Goal: Feedback & Contribution: Leave review/rating

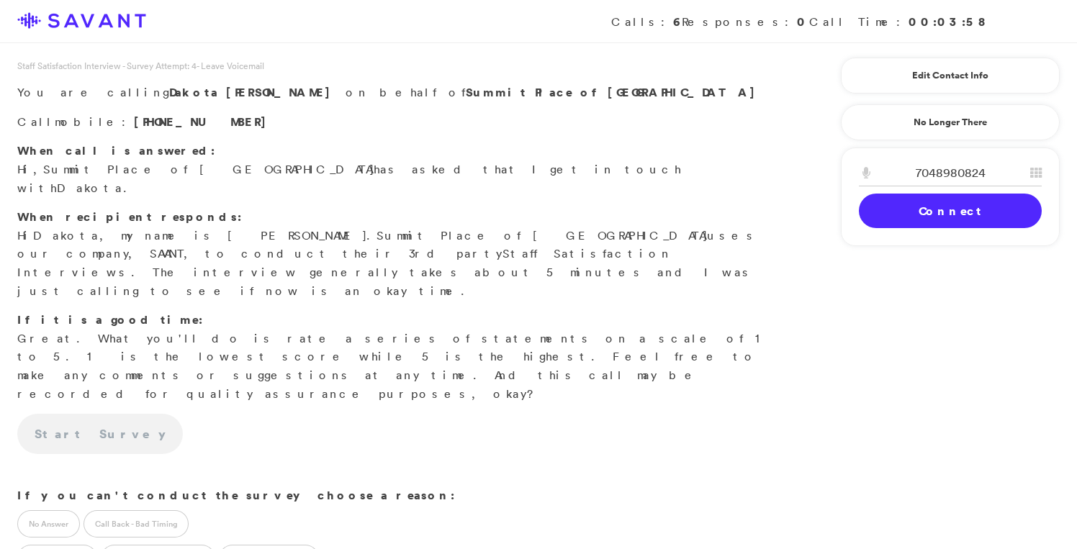
click at [935, 215] on link "Connect" at bounding box center [950, 211] width 183 height 35
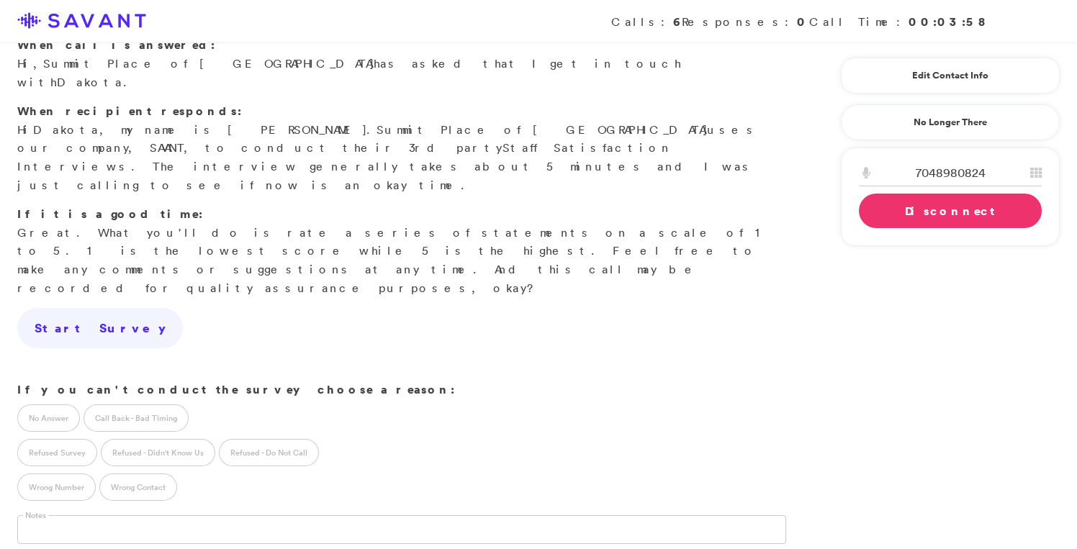
scroll to position [144, 0]
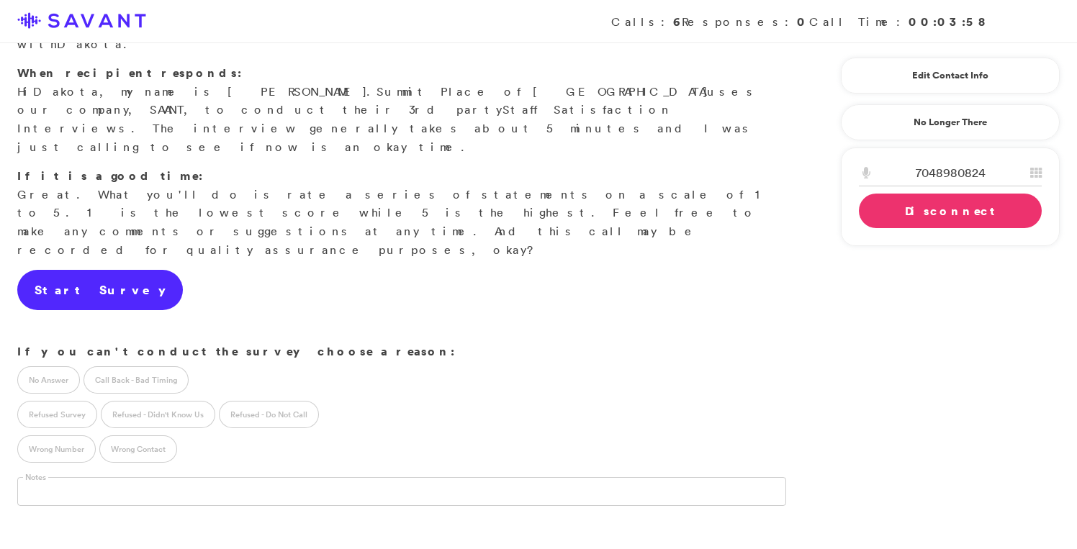
click at [86, 270] on link "Start Survey" at bounding box center [100, 290] width 166 height 40
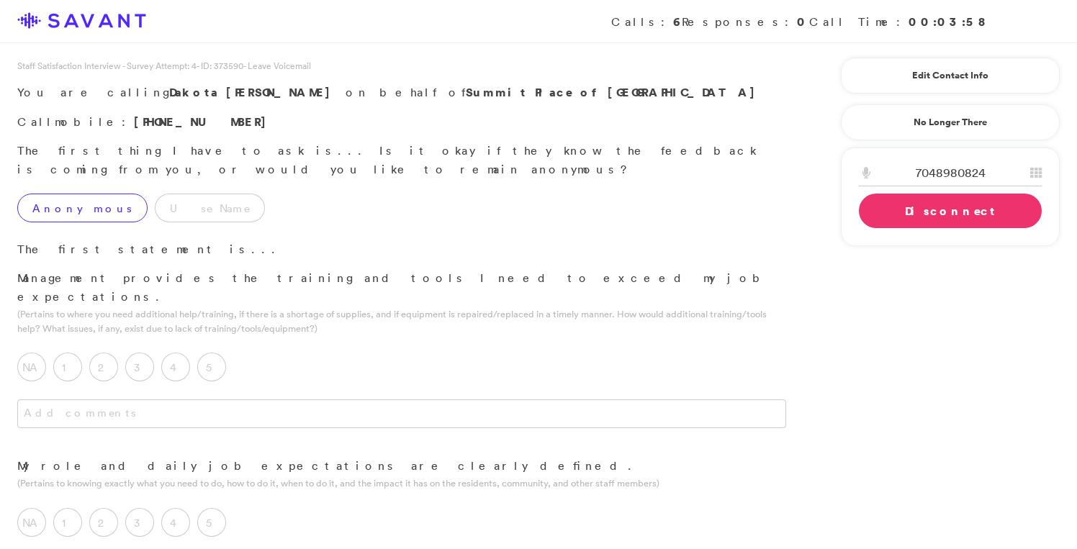
click at [91, 194] on label "Anonymous" at bounding box center [82, 208] width 130 height 29
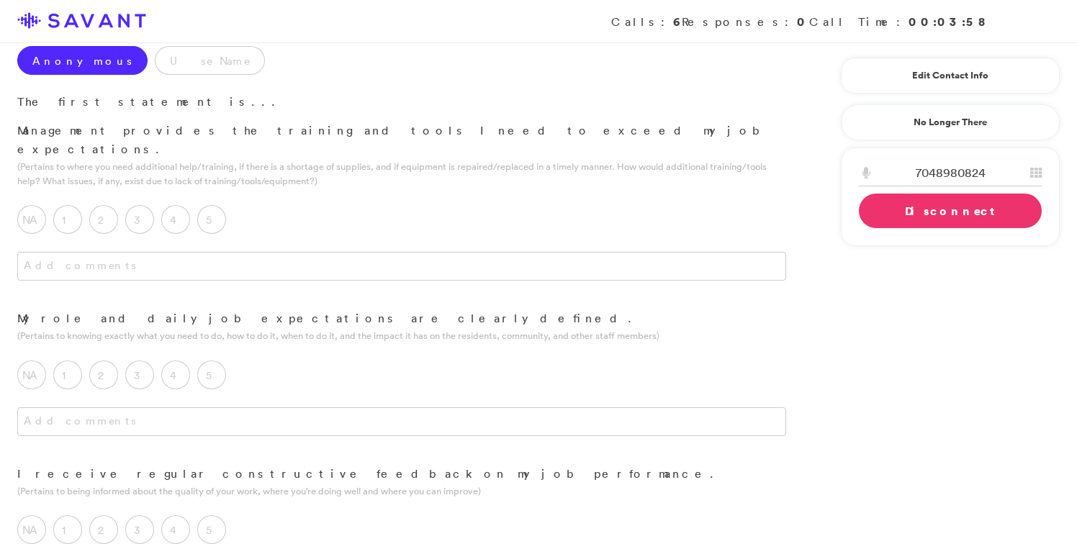
scroll to position [148, 0]
click at [178, 204] on label "4" at bounding box center [175, 218] width 29 height 29
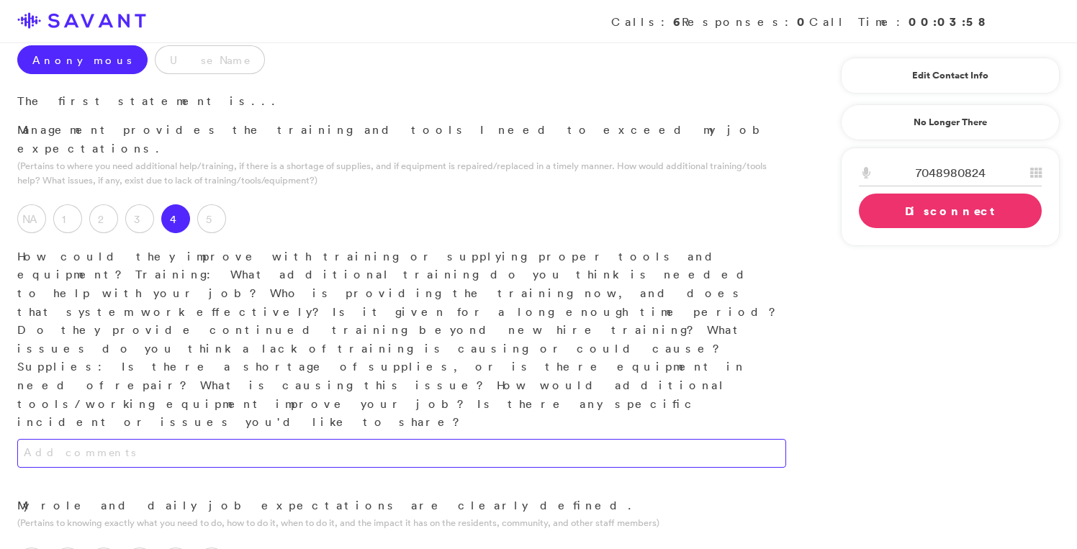
click at [201, 439] on textarea at bounding box center [401, 453] width 769 height 29
type textarea "I"
click at [331, 439] on textarea "The training was fine; there are no improvements needed." at bounding box center [401, 453] width 769 height 29
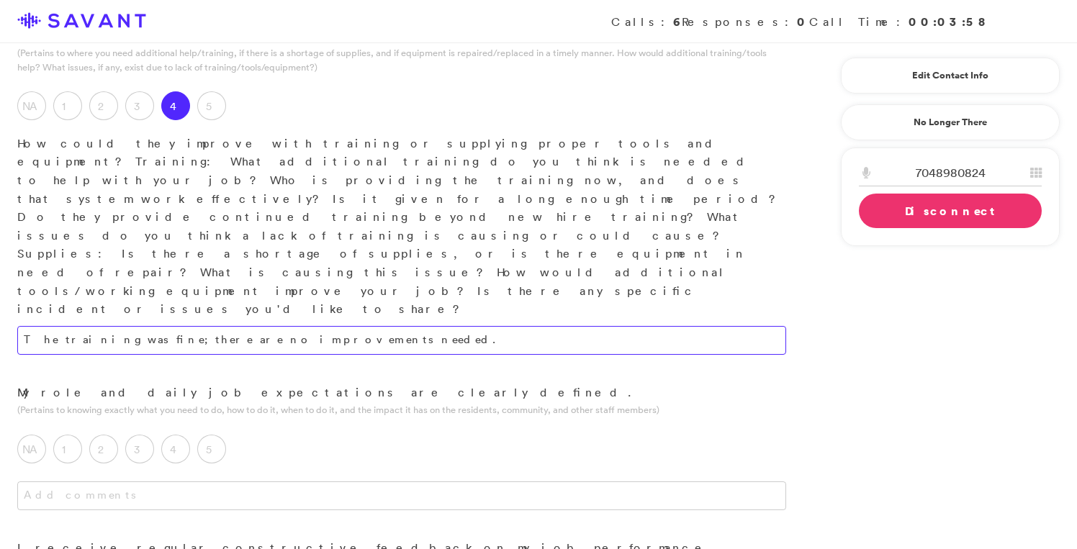
scroll to position [276, 0]
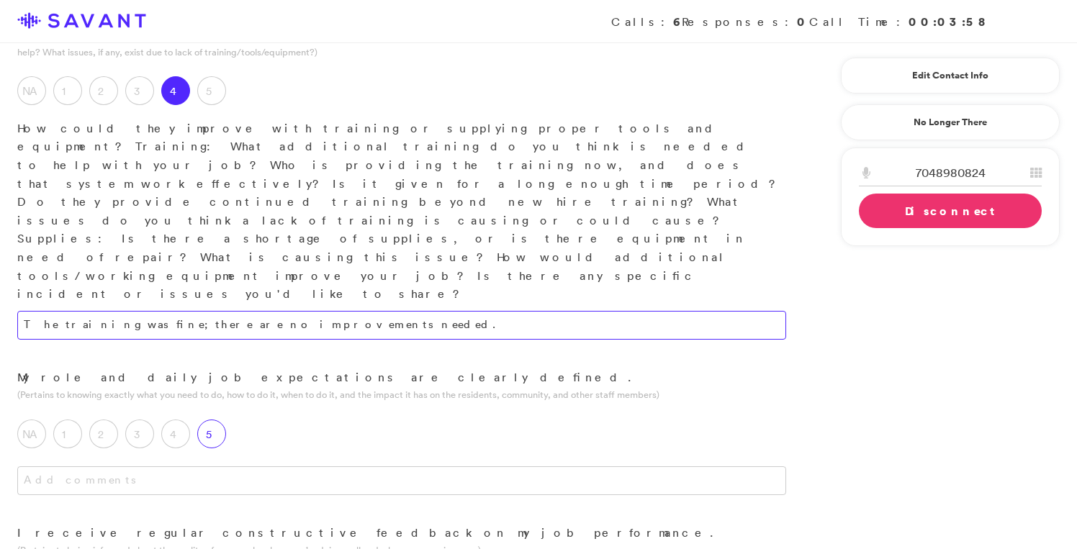
type textarea "The training was fine; there are no improvements needed."
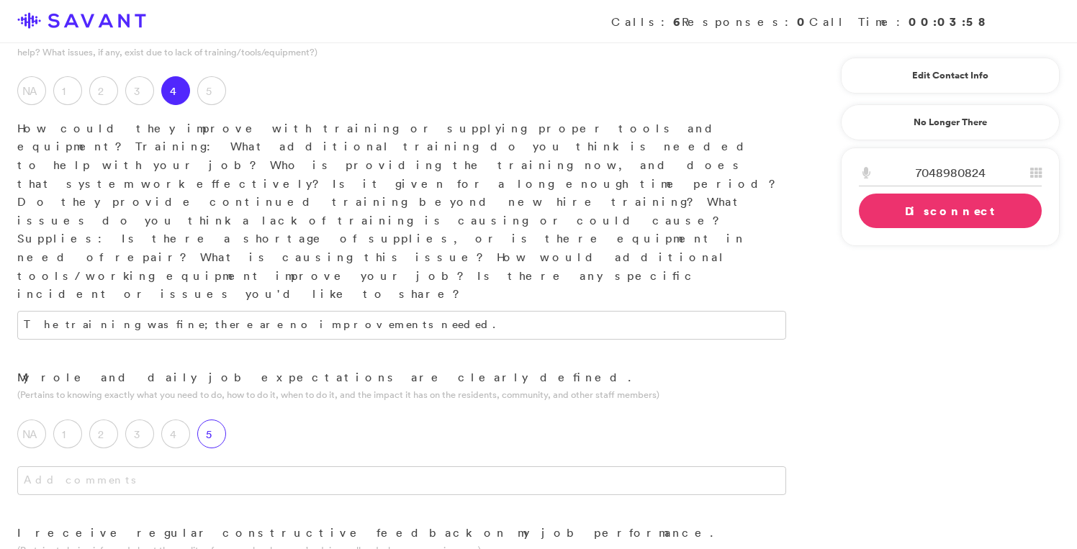
click at [211, 420] on label "5" at bounding box center [211, 434] width 29 height 29
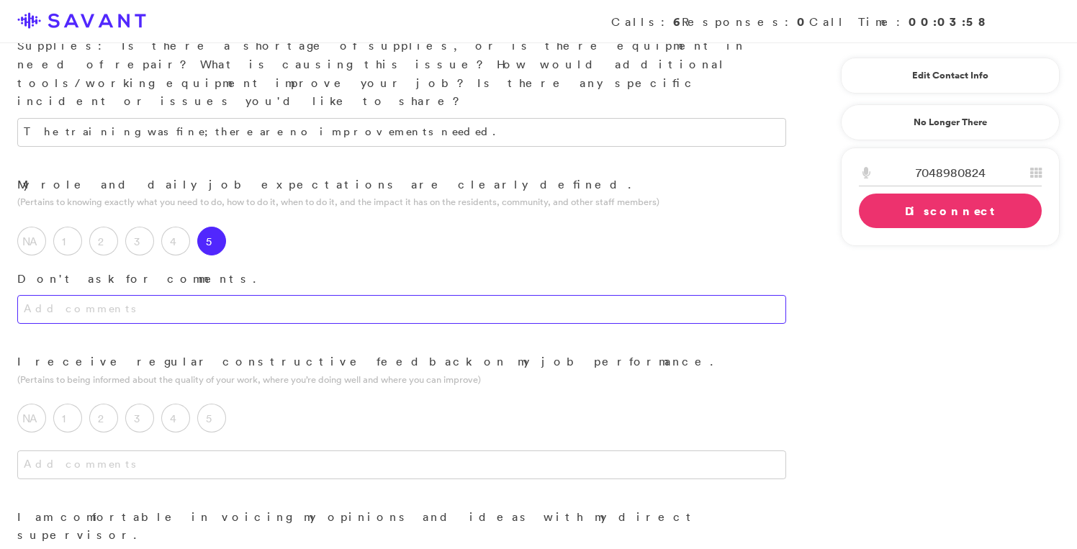
scroll to position [474, 0]
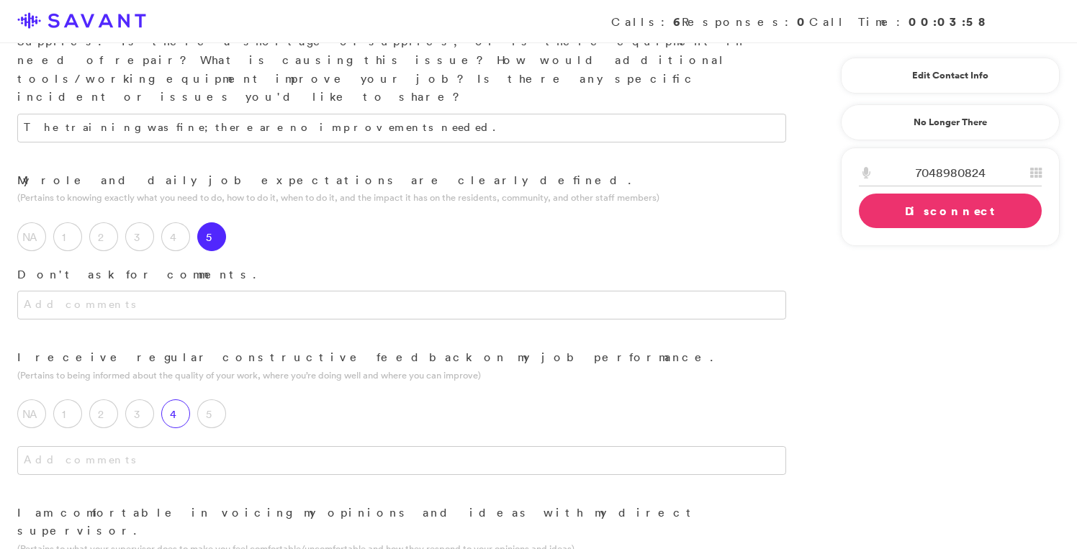
click at [176, 400] on label "4" at bounding box center [175, 414] width 29 height 29
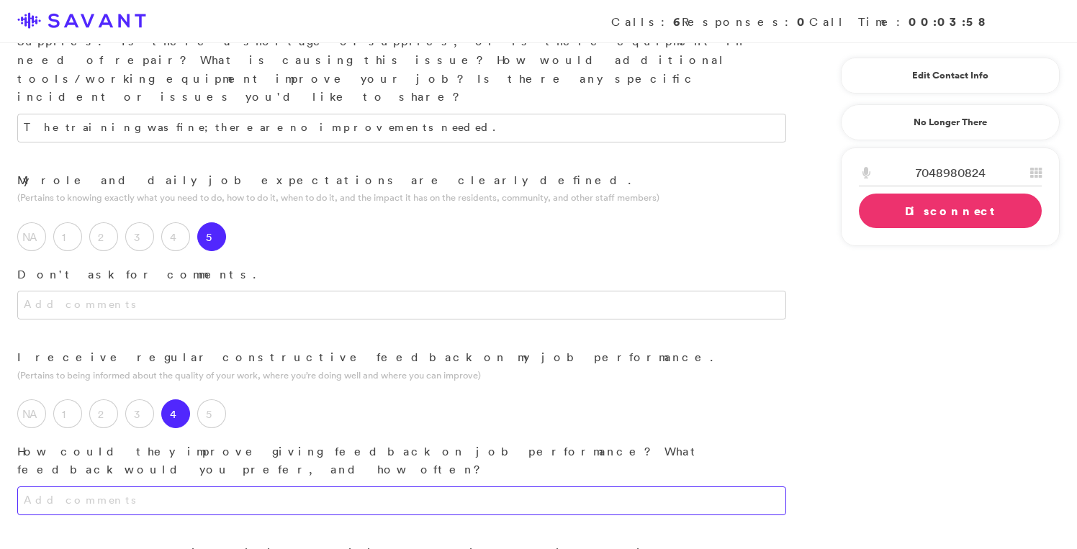
click at [198, 487] on textarea at bounding box center [401, 501] width 769 height 29
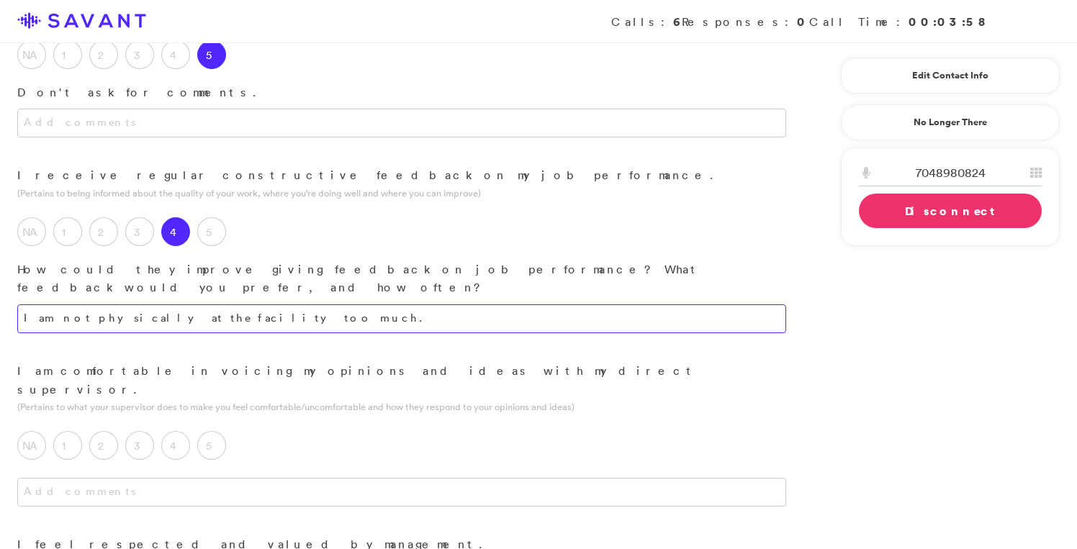
scroll to position [657, 0]
type textarea "I am not physically at the facility too much."
click at [211, 431] on label "5" at bounding box center [211, 445] width 29 height 29
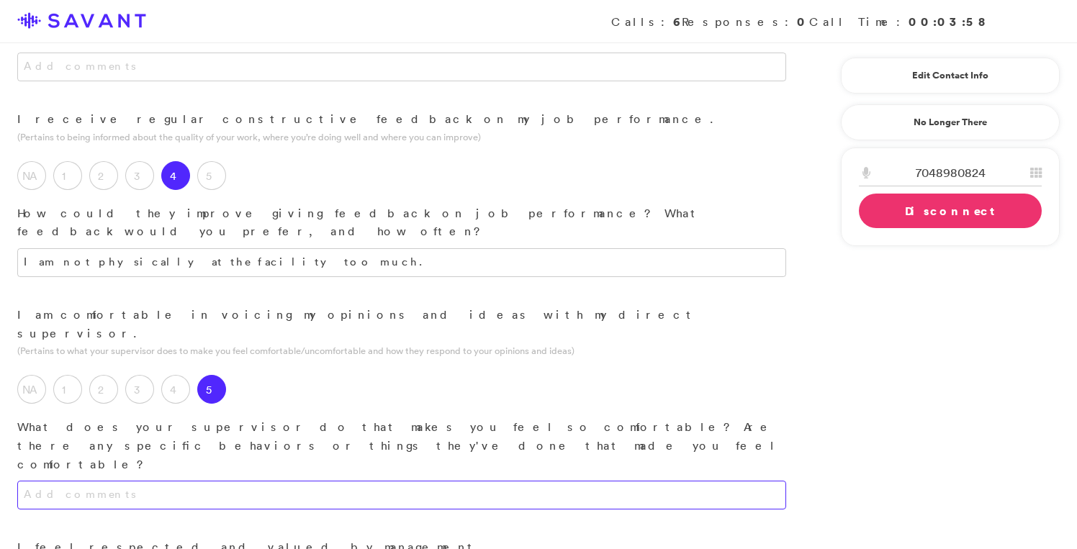
scroll to position [726, 0]
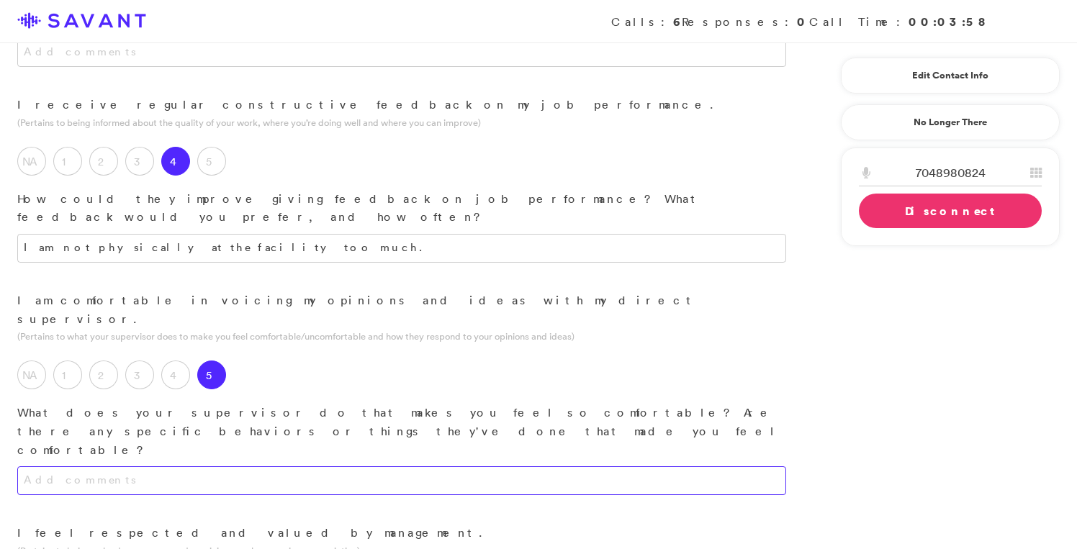
click at [272, 467] on textarea at bounding box center [401, 481] width 769 height 29
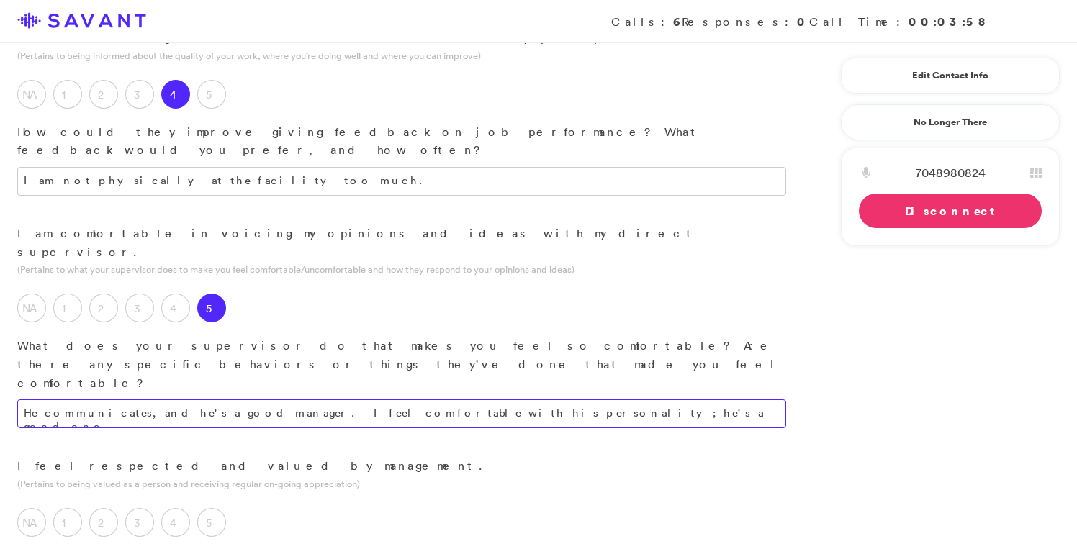
scroll to position [813, 0]
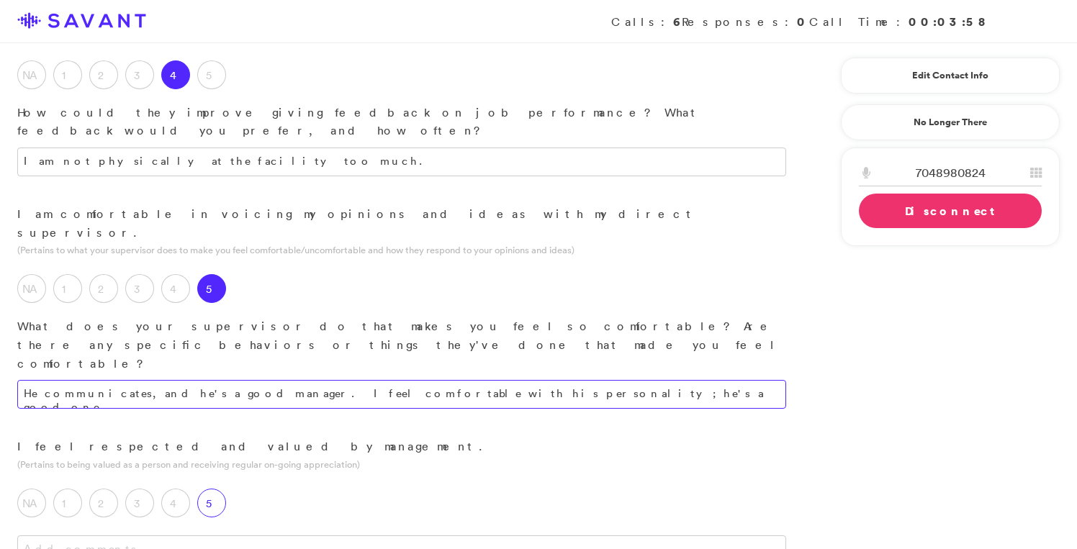
type textarea "He communicates, and he's a good manager. I feel comfortable with his personali…"
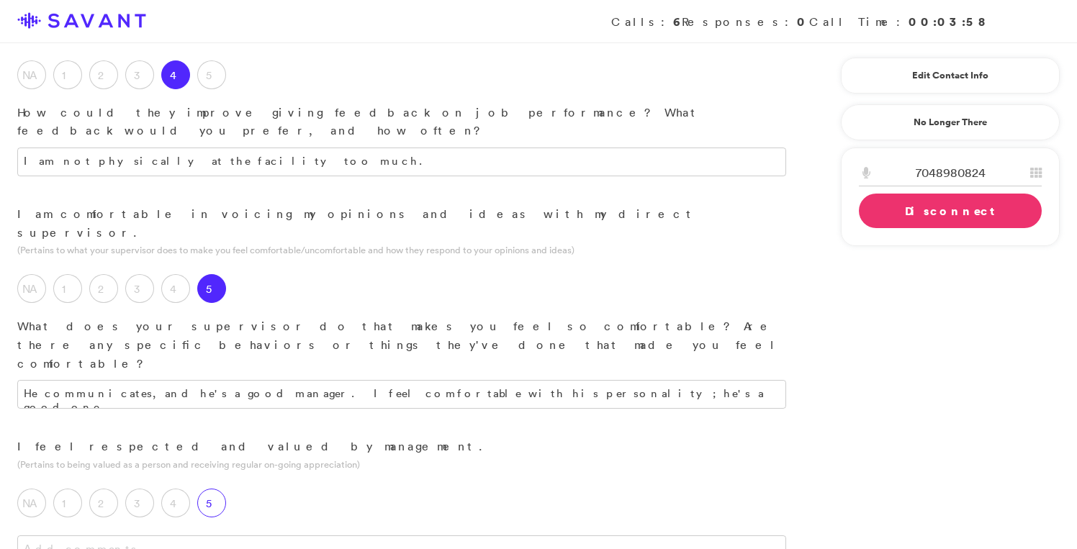
click at [209, 489] on label "5" at bounding box center [211, 503] width 29 height 29
type textarea "T"
type textarea "E"
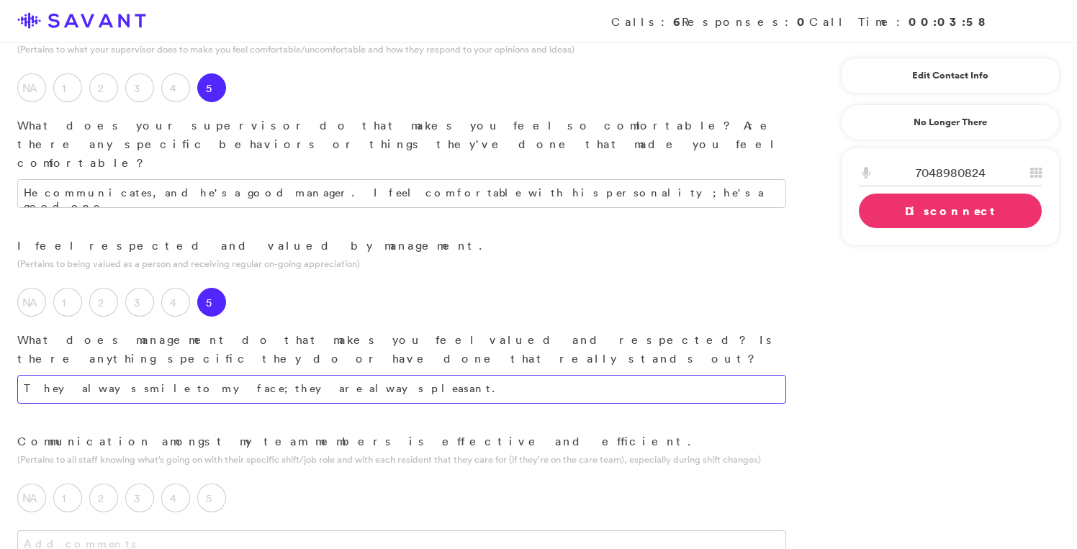
scroll to position [1045, 0]
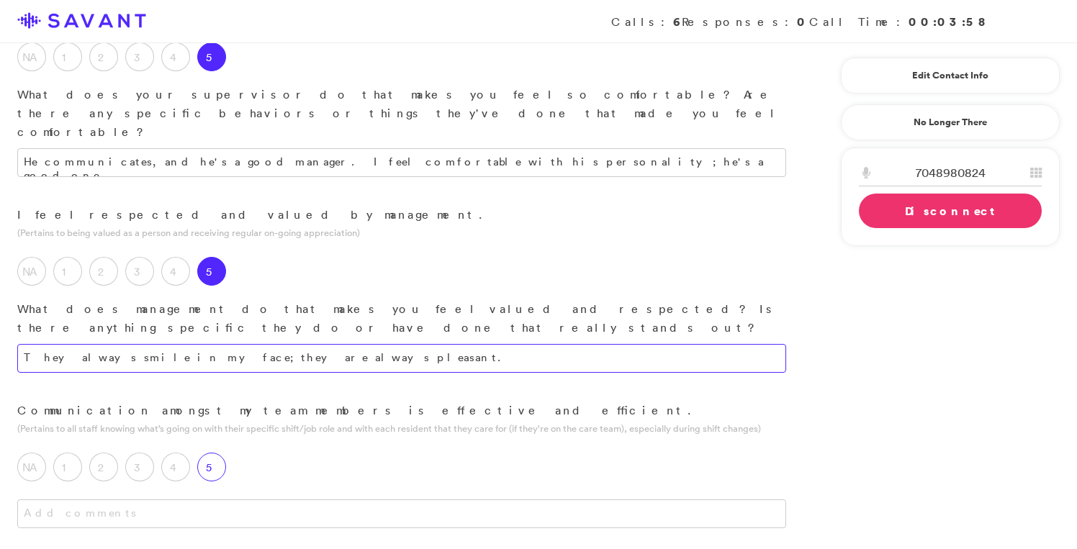
type textarea "They always smile in my face; they are always pleasant."
click at [212, 453] on label "5" at bounding box center [211, 467] width 29 height 29
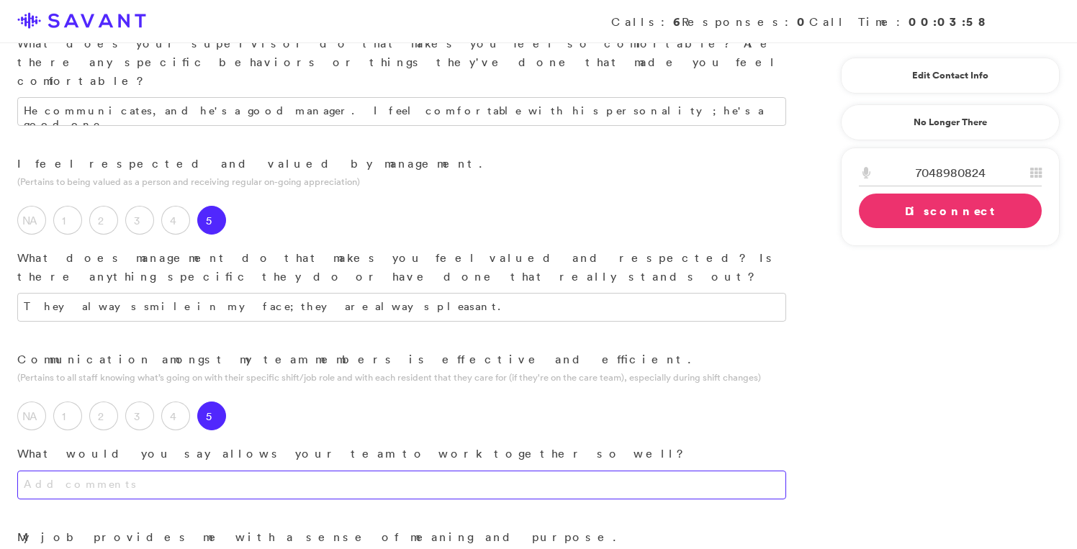
scroll to position [1099, 0]
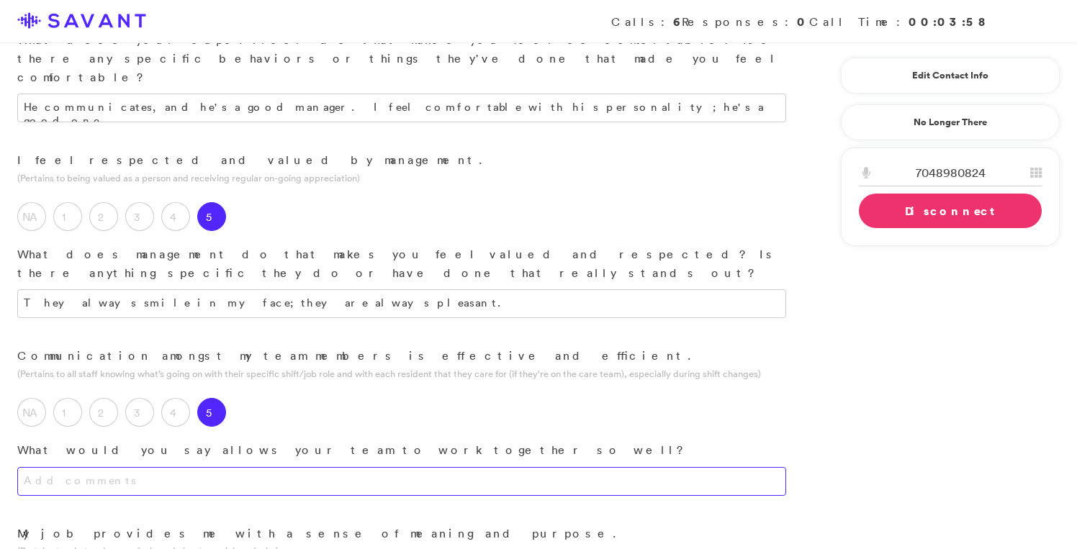
click at [274, 467] on textarea at bounding box center [401, 481] width 769 height 29
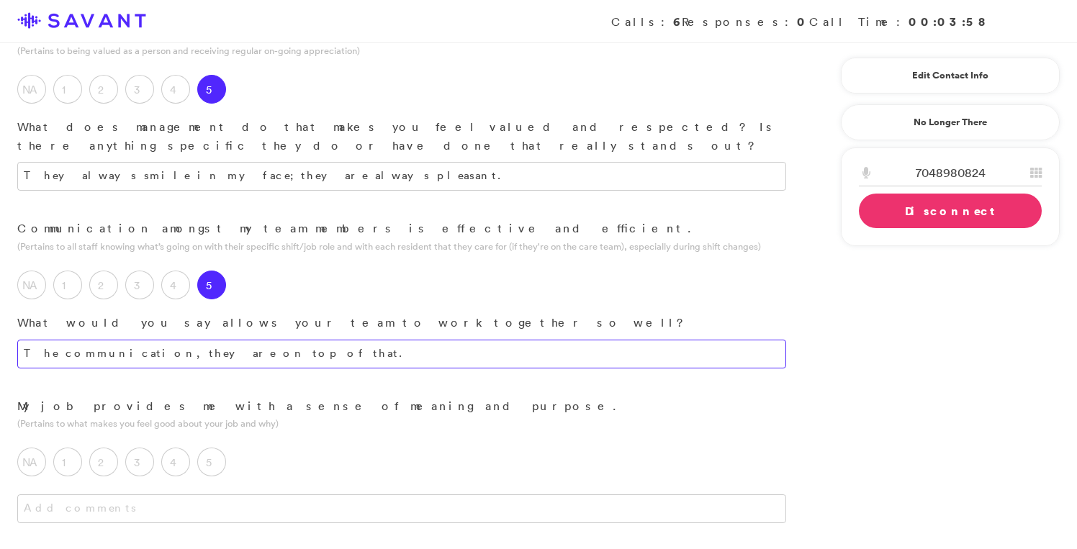
scroll to position [1240, 0]
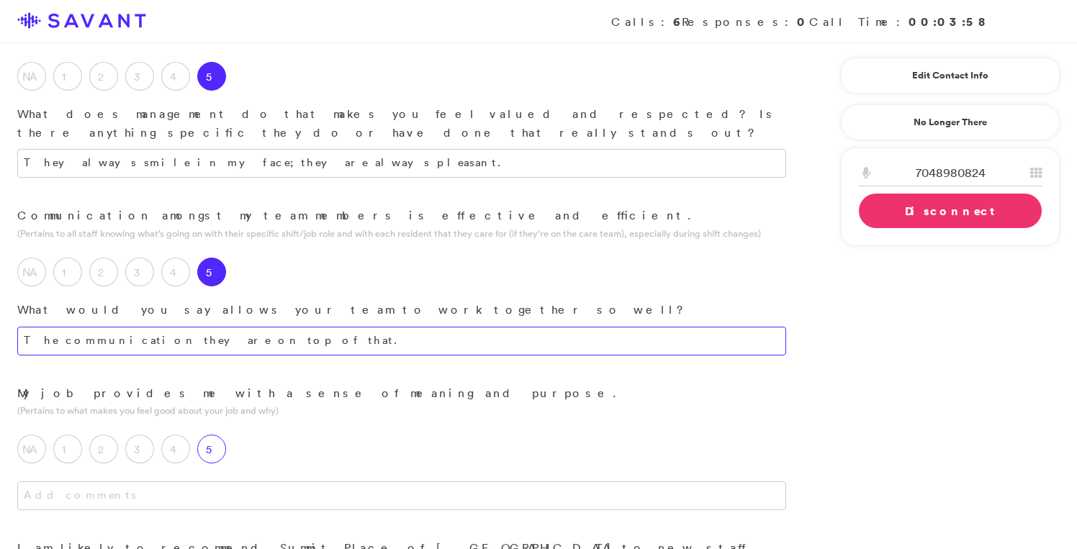
type textarea "The communication they are on top of that."
click at [222, 435] on div "5" at bounding box center [215, 453] width 36 height 36
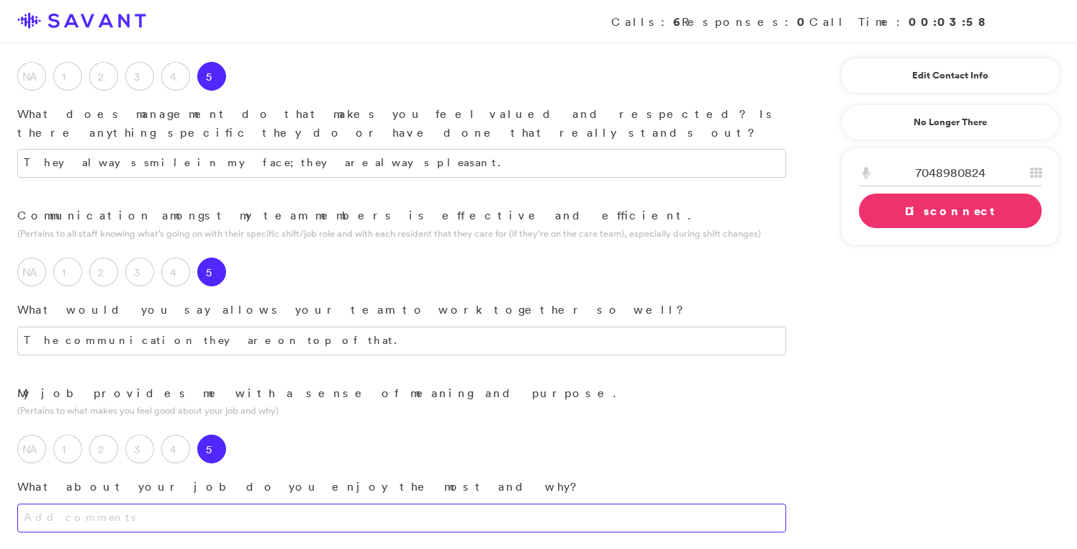
click at [225, 504] on textarea at bounding box center [401, 518] width 769 height 29
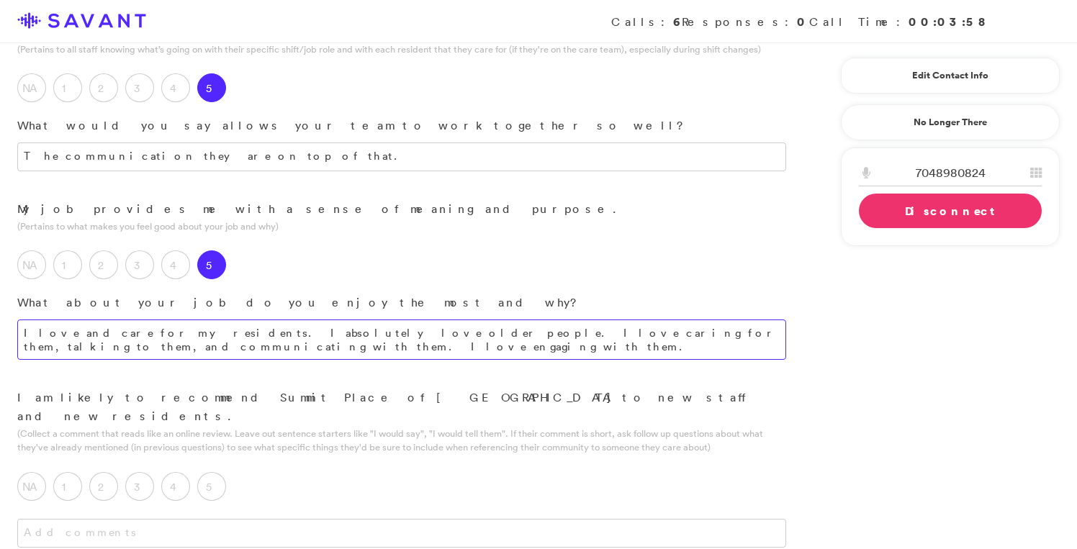
scroll to position [1441, 0]
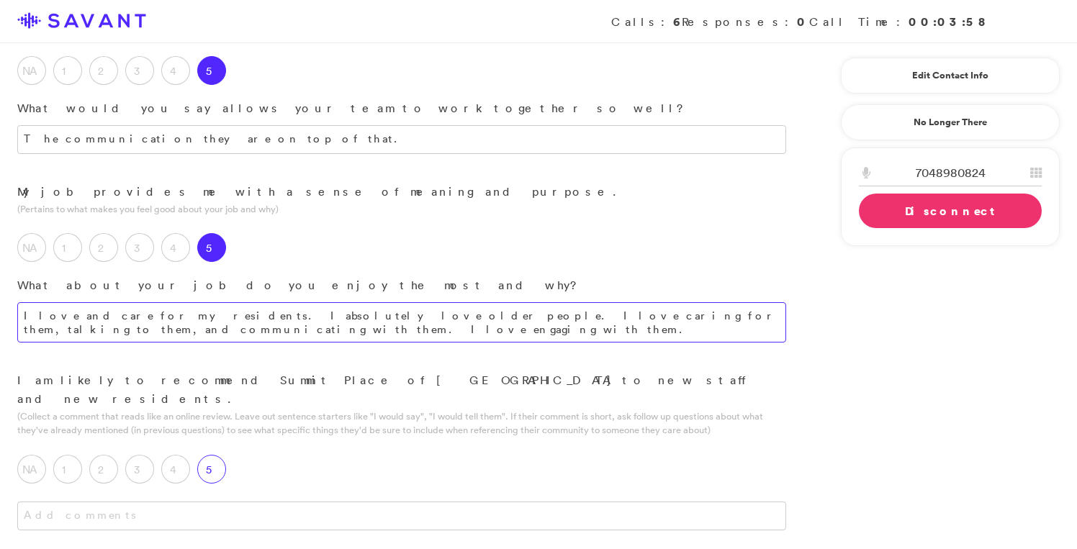
type textarea "I love and care for my residents. I absolutely love older people. I love caring…"
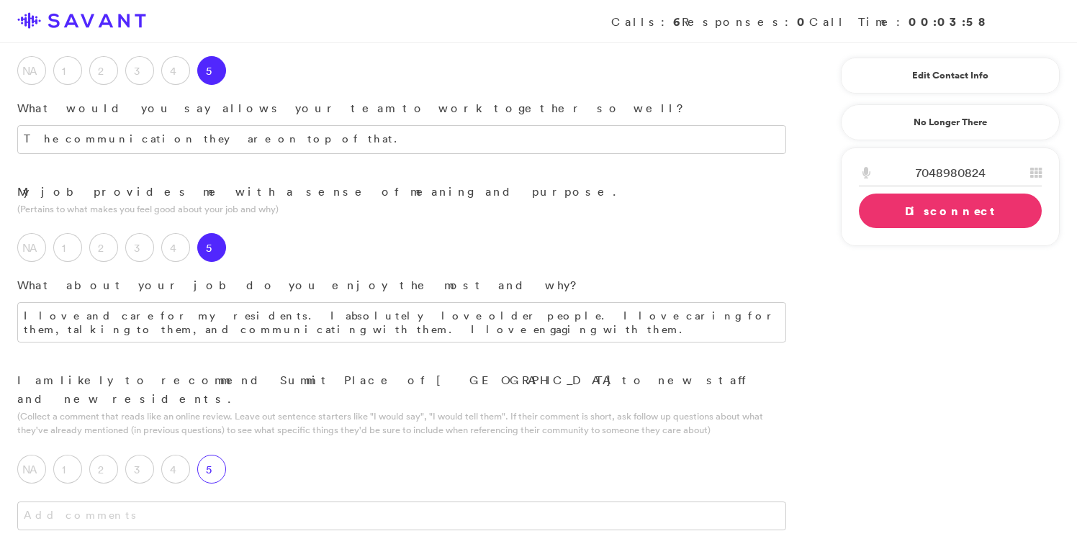
click at [215, 455] on label "5" at bounding box center [211, 469] width 29 height 29
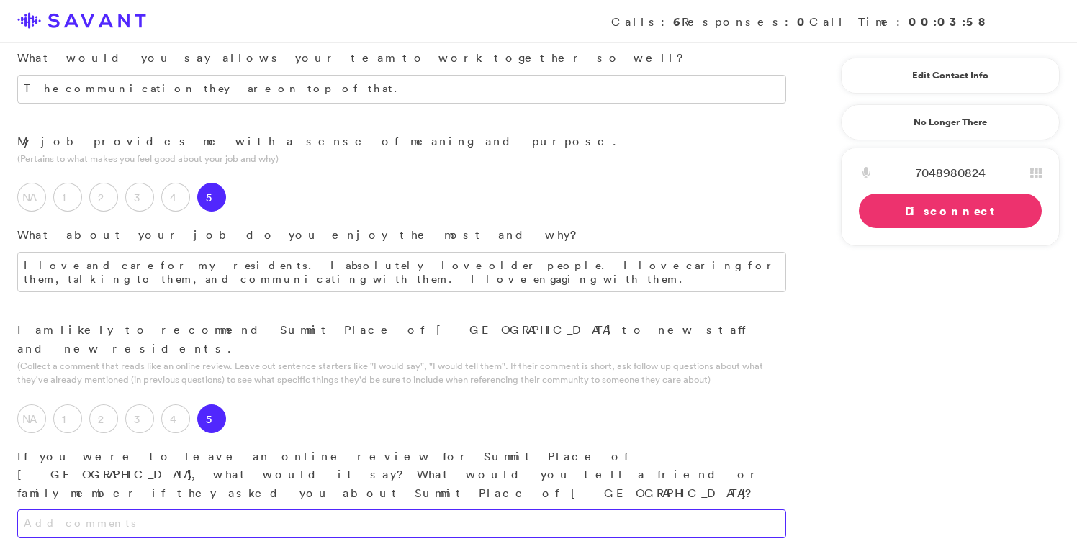
scroll to position [1497, 0]
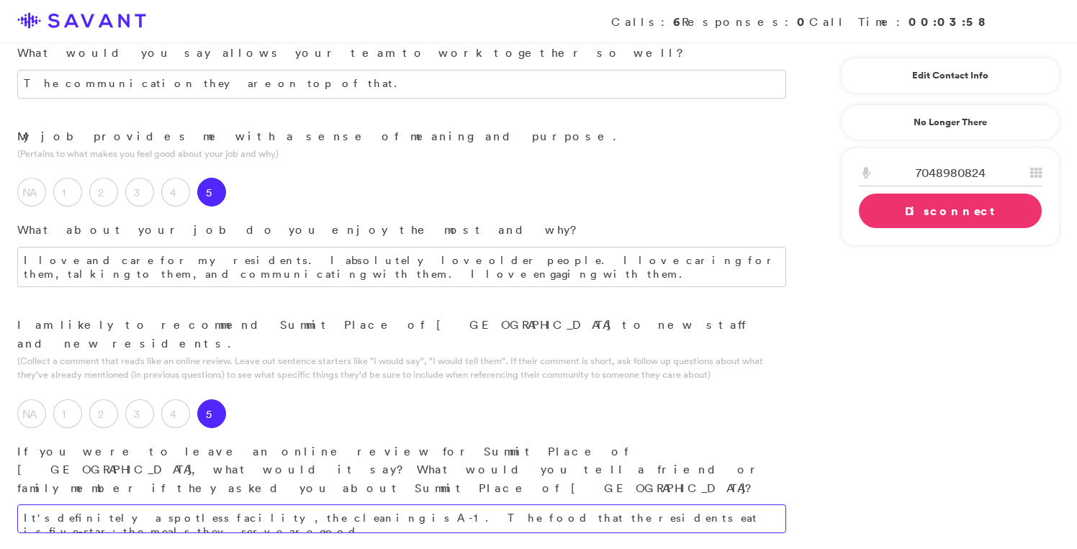
click at [641, 505] on textarea "It's definitely a spotless facility, the cleaning is A-1. The food that the res…" at bounding box center [401, 519] width 769 height 29
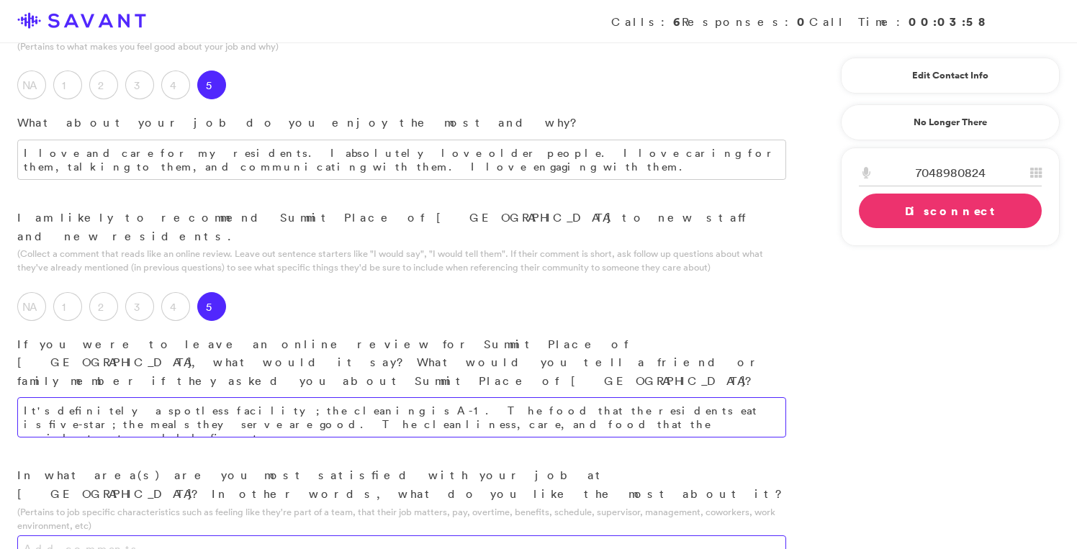
scroll to position [1647, 0]
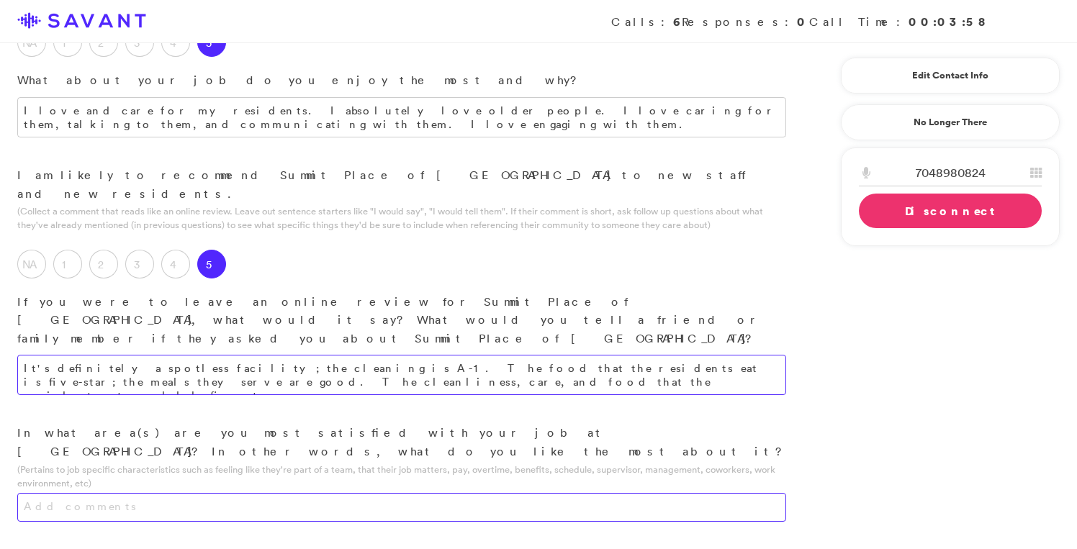
type textarea "It's definitely a spotless facility; the cleaning is A-1. The food that the res…"
click at [472, 493] on textarea at bounding box center [401, 507] width 769 height 29
type textarea "I like it all around."
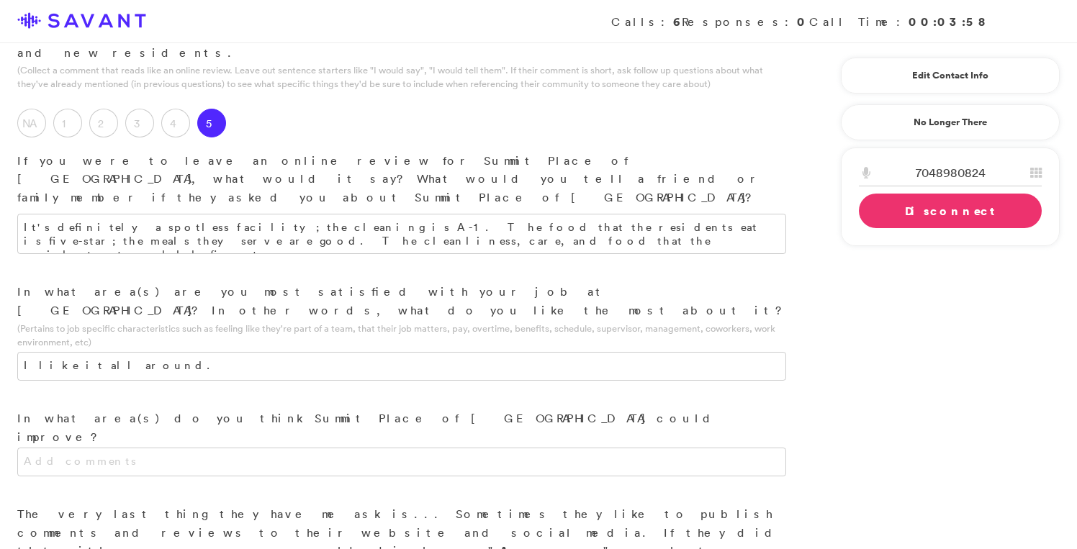
scroll to position [1813, 0]
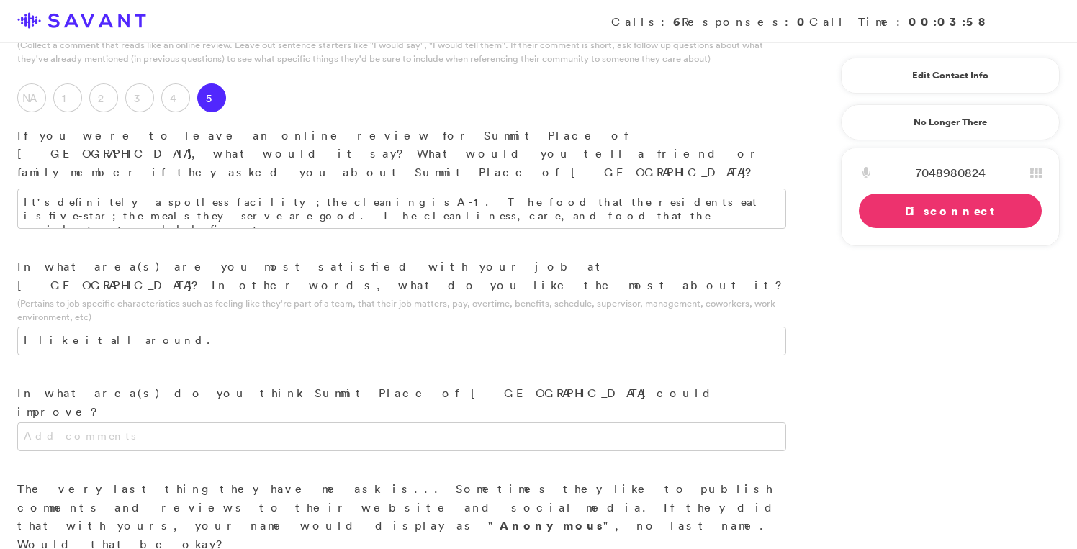
click at [895, 213] on link "Disconnect" at bounding box center [950, 211] width 183 height 35
